Goal: Check status: Check status

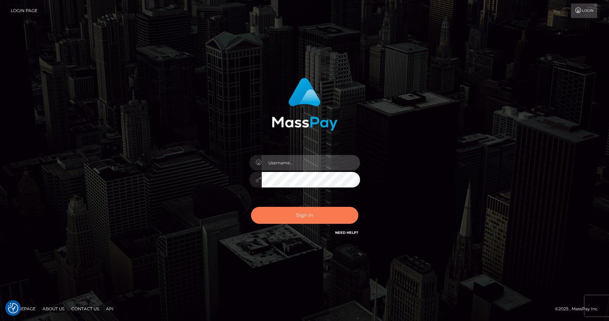
type input "Anthony.Spree"
click at [306, 219] on button "Sign in" at bounding box center [304, 215] width 107 height 17
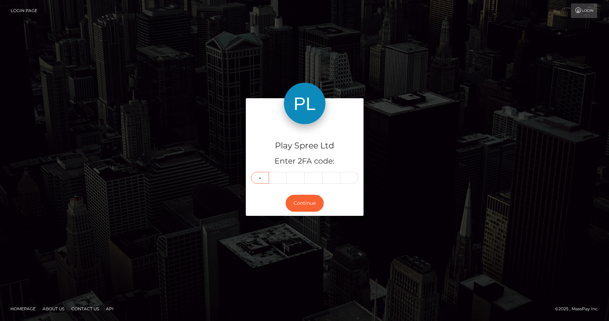
type input "5"
type input "6"
type input "3"
type input "2"
type input "9"
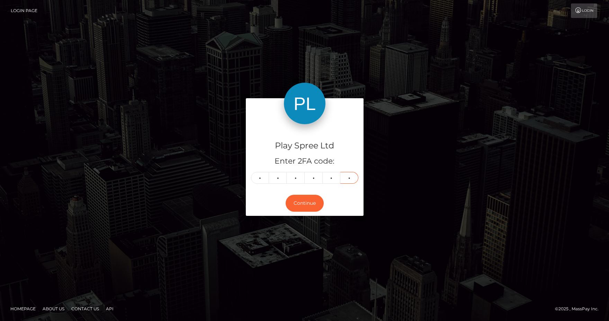
type input "9"
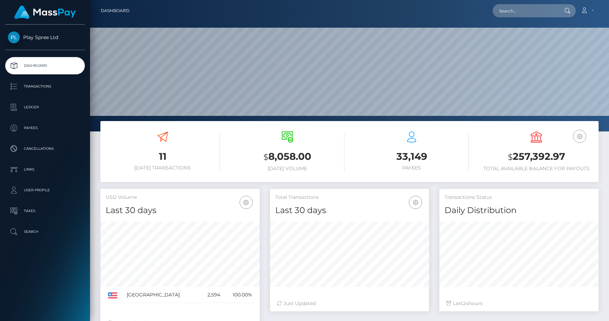
scroll to position [123, 159]
click at [525, 157] on h3 "$ 257,392.97" at bounding box center [536, 157] width 114 height 14
drag, startPoint x: 525, startPoint y: 157, endPoint x: 530, endPoint y: 157, distance: 5.2
click at [526, 157] on h3 "$ 257,392.97" at bounding box center [536, 157] width 114 height 14
copy h3 "257,392.97"
